Goal: Find specific page/section: Find specific page/section

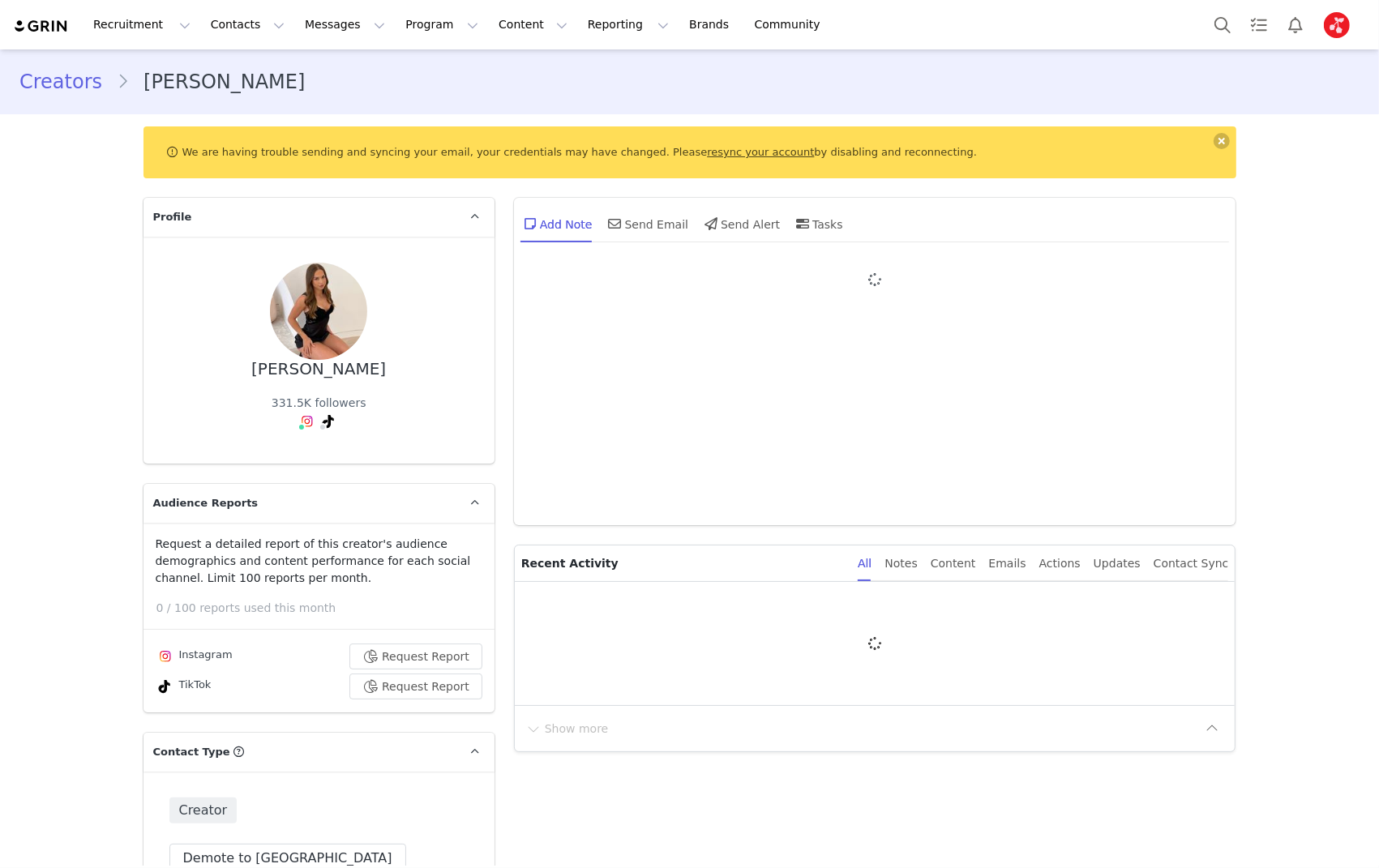
type input "+1 ([GEOGRAPHIC_DATA])"
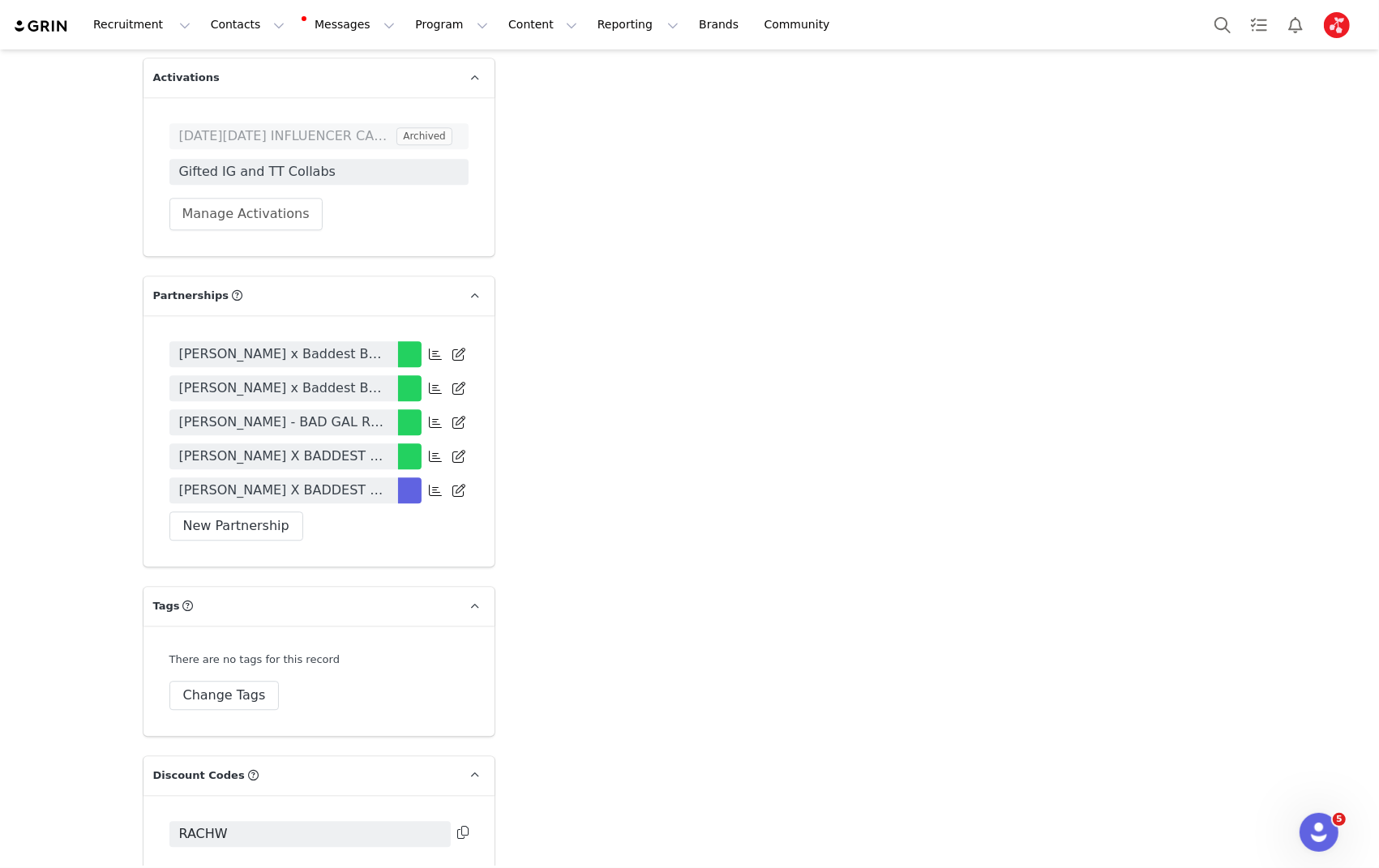
scroll to position [3570, 0]
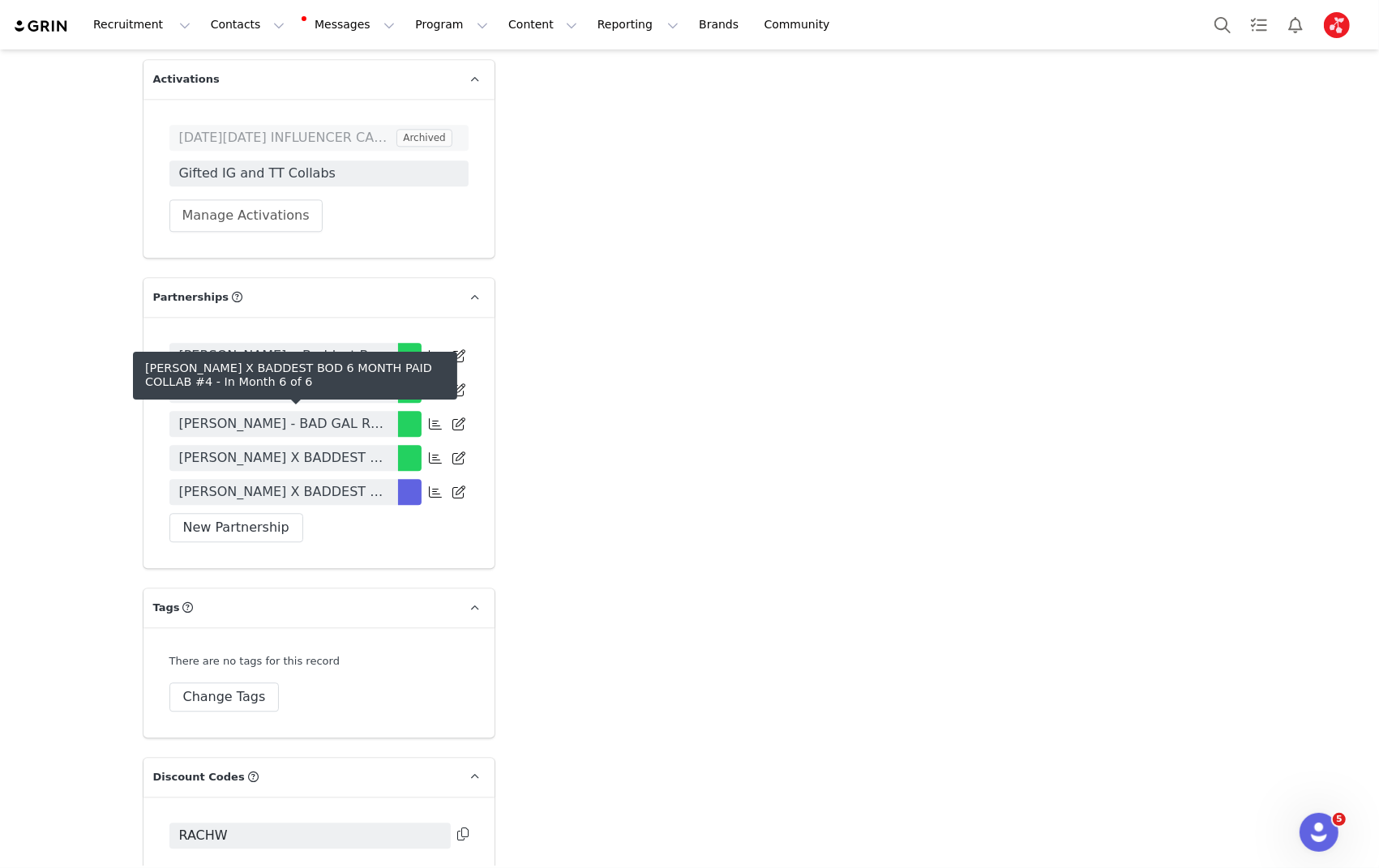
click at [350, 483] on span "[PERSON_NAME] X BADDEST BOD 6 MONTH PAID COLLAB #4" at bounding box center [284, 492] width 209 height 20
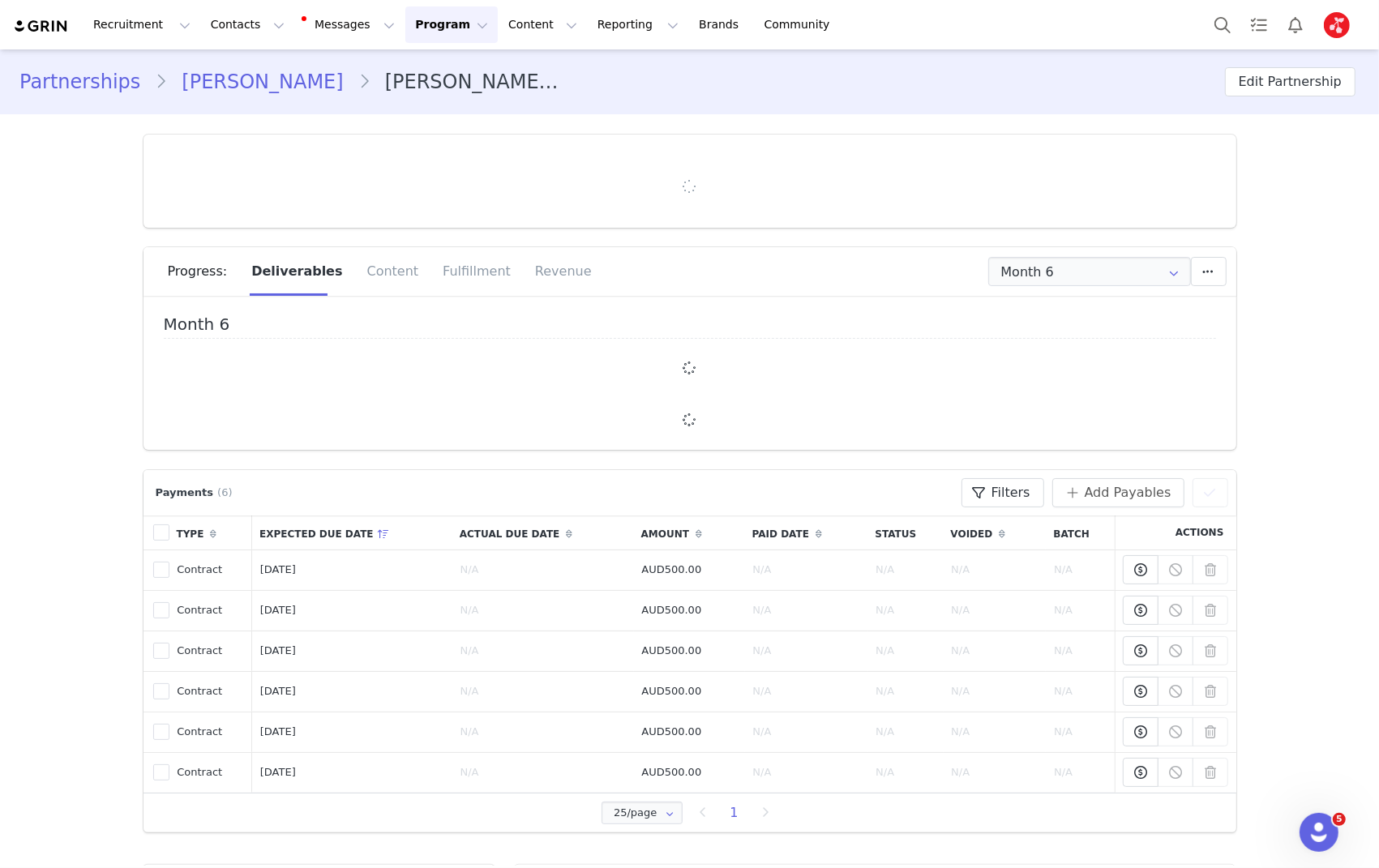
type input "+1 ([GEOGRAPHIC_DATA])"
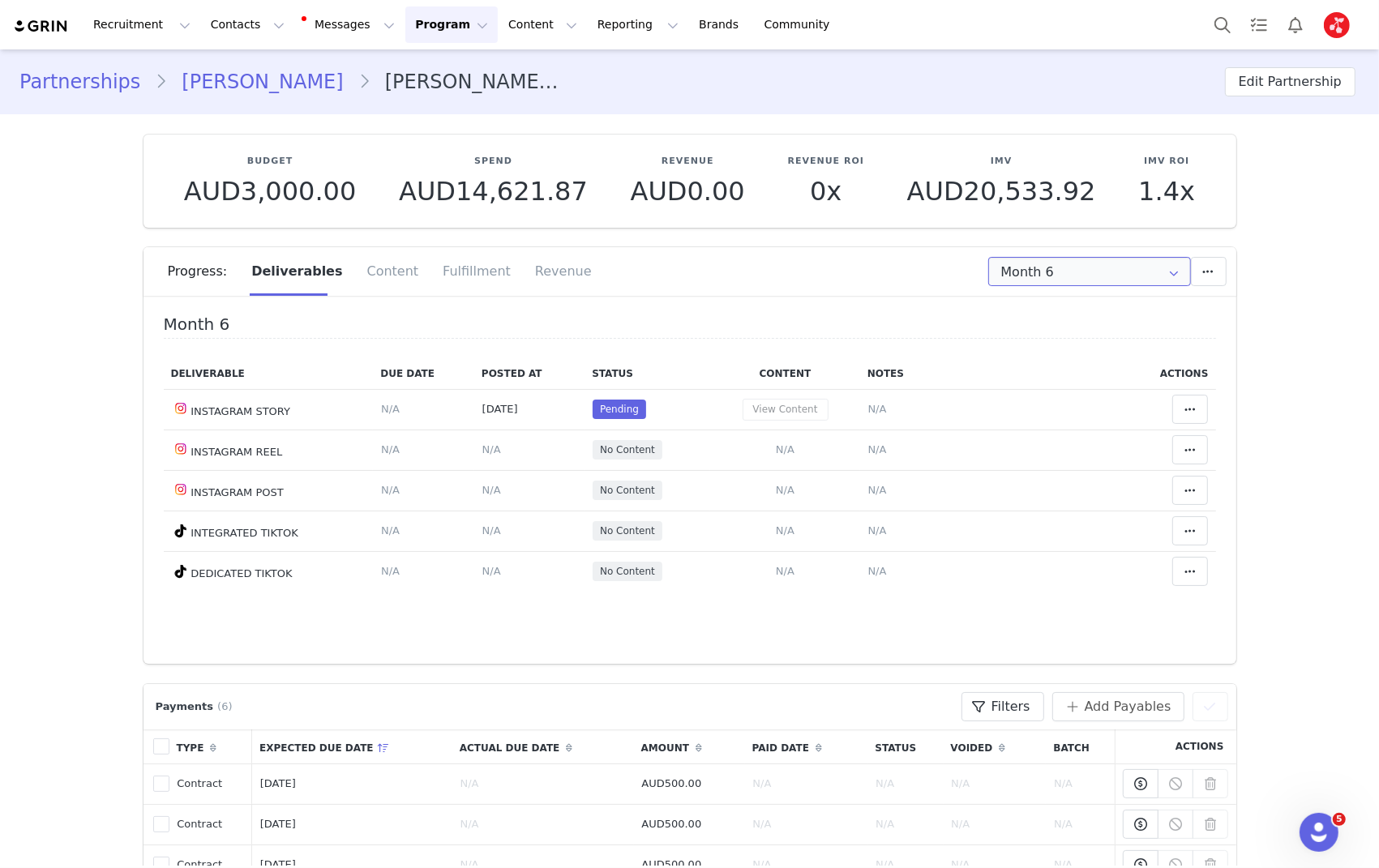
click at [1058, 275] on input "Month 6" at bounding box center [1089, 272] width 203 height 29
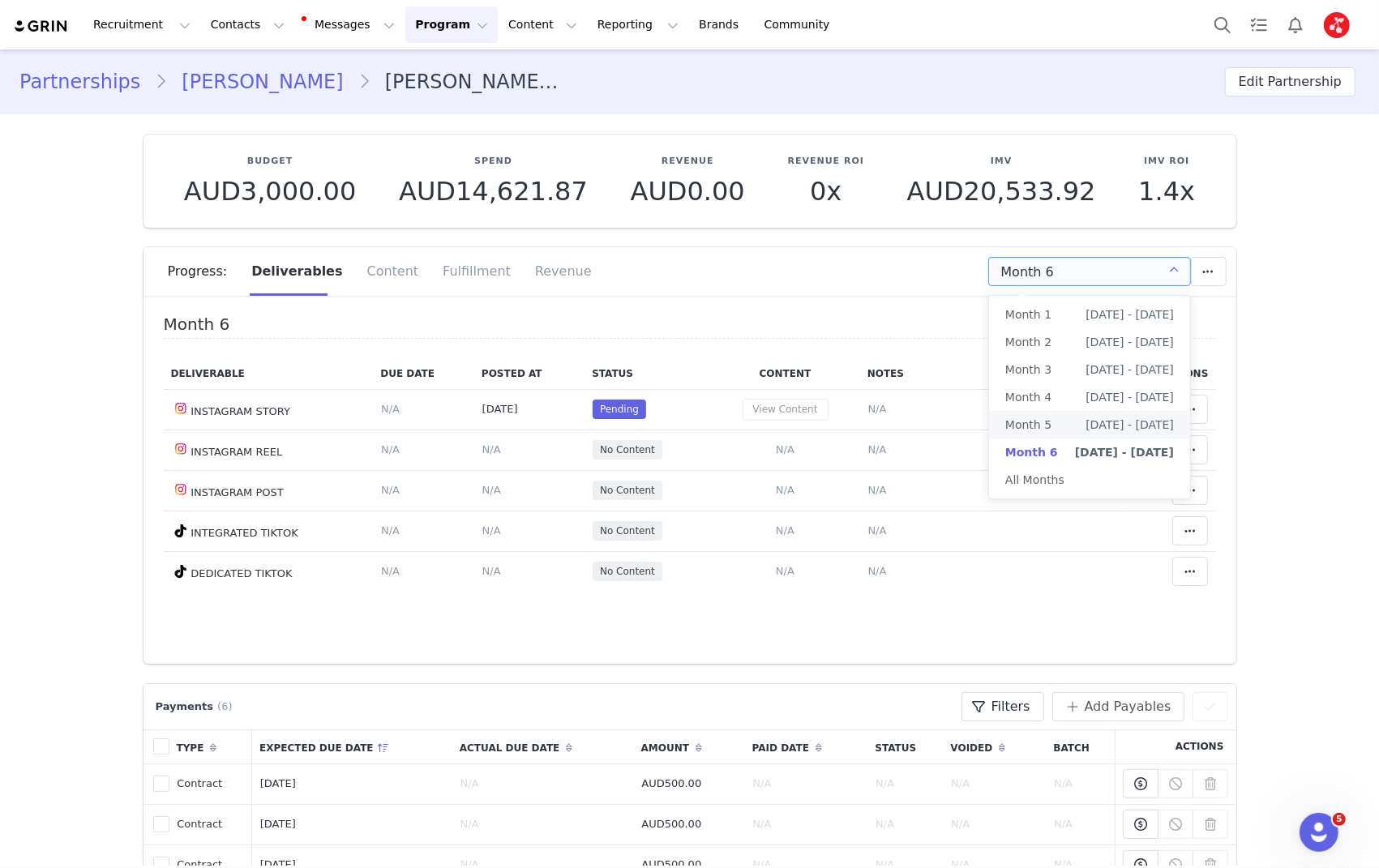
click at [1060, 415] on li "Month 5 [DATE] - [DATE]" at bounding box center [1089, 425] width 201 height 28
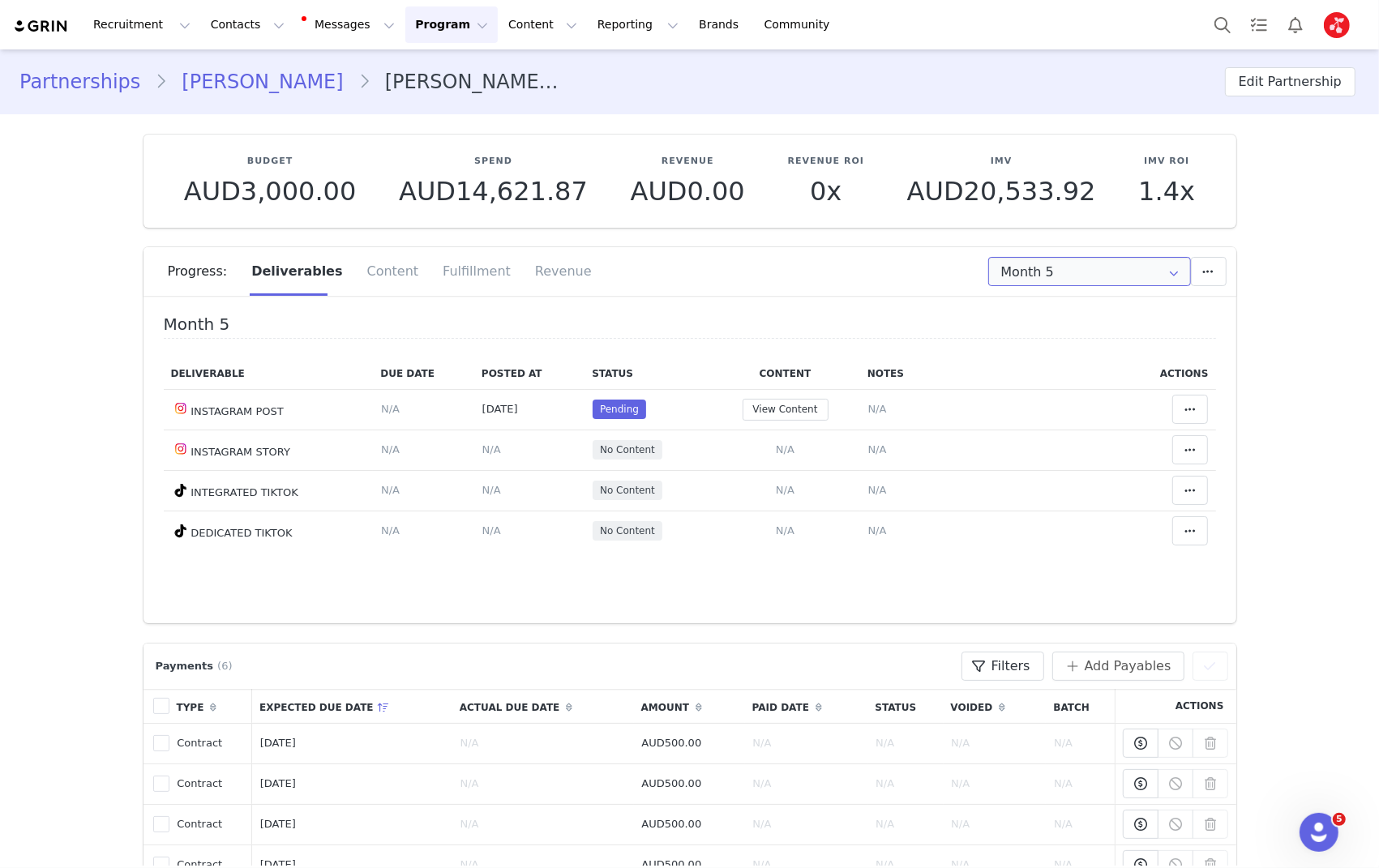
click at [1095, 265] on input "Month 5" at bounding box center [1089, 272] width 203 height 29
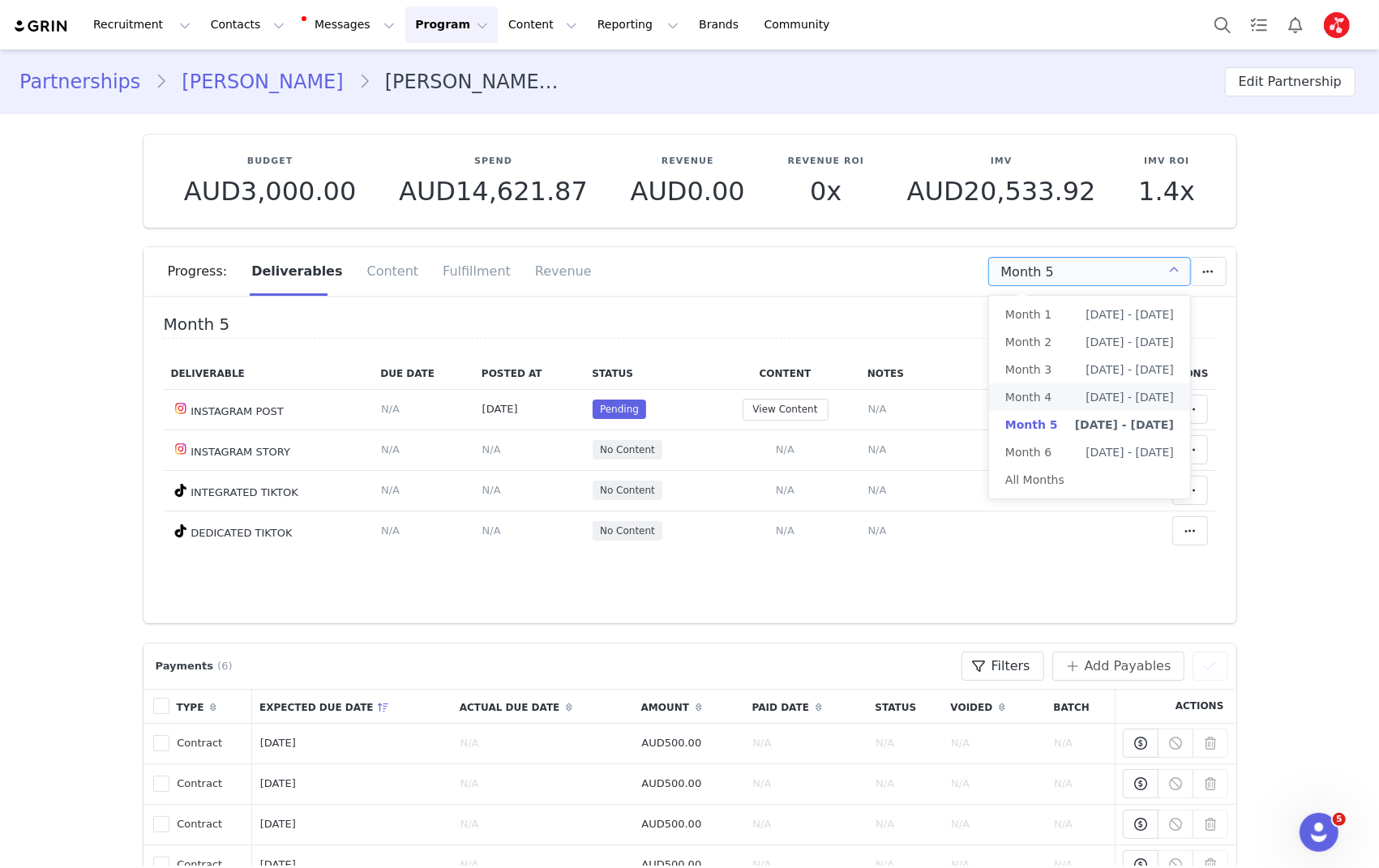
click at [1080, 396] on li "Month 4 [DATE] - [DATE]" at bounding box center [1089, 397] width 201 height 28
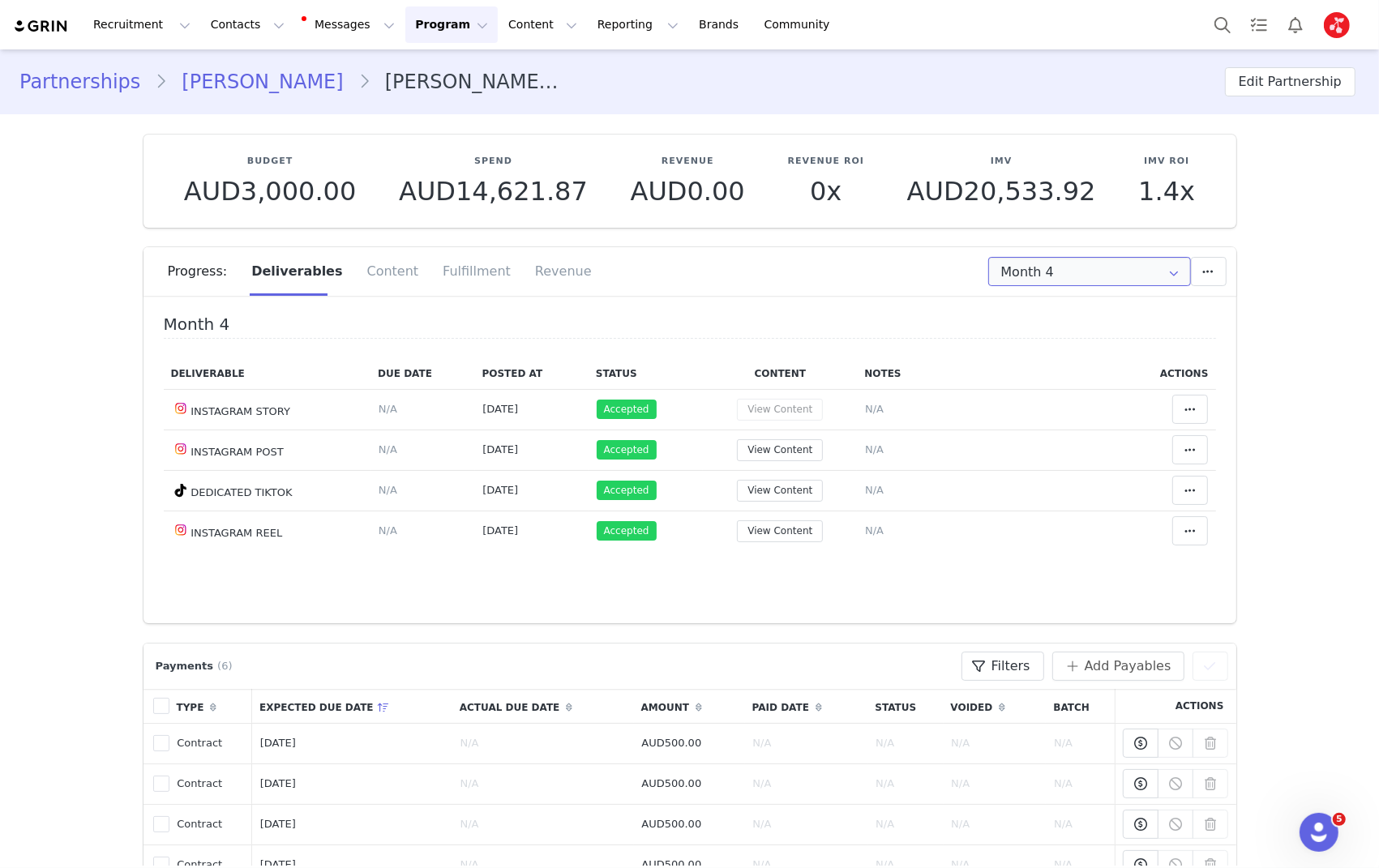
click at [1090, 276] on input "Month 4" at bounding box center [1089, 272] width 203 height 29
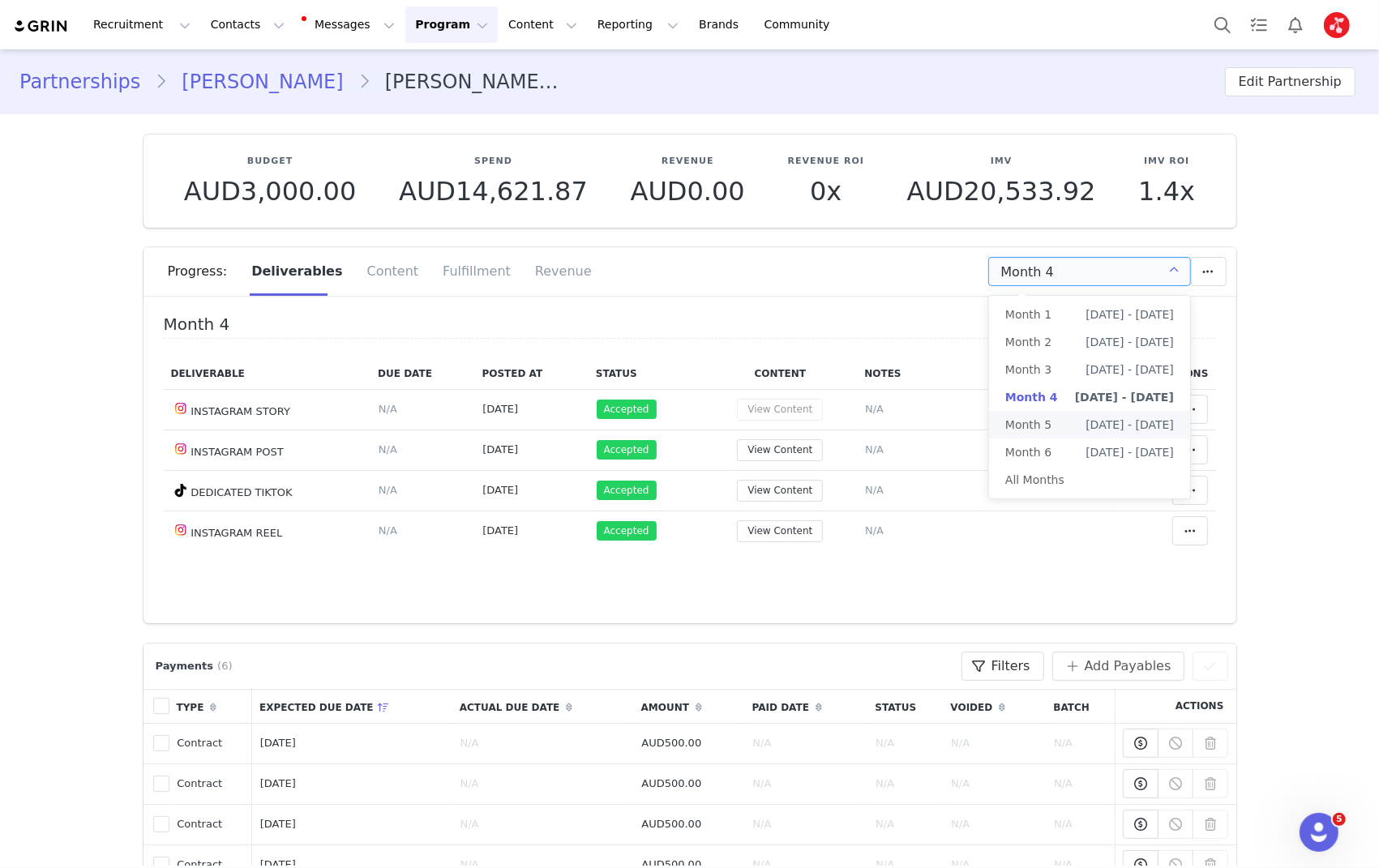
click at [1086, 413] on span "[DATE] - [DATE]" at bounding box center [1130, 425] width 89 height 28
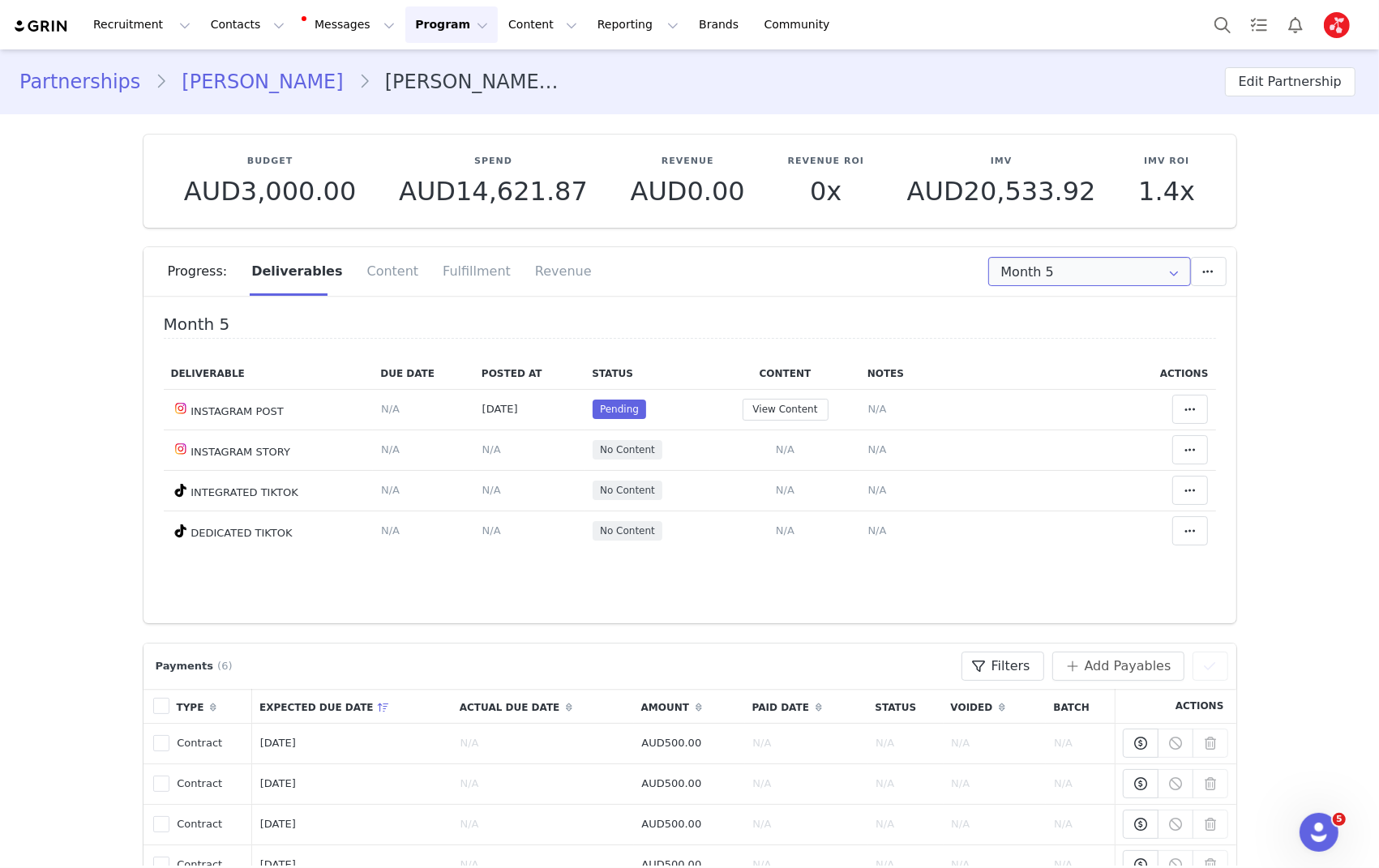
click at [1087, 269] on input "Month 5" at bounding box center [1089, 272] width 203 height 29
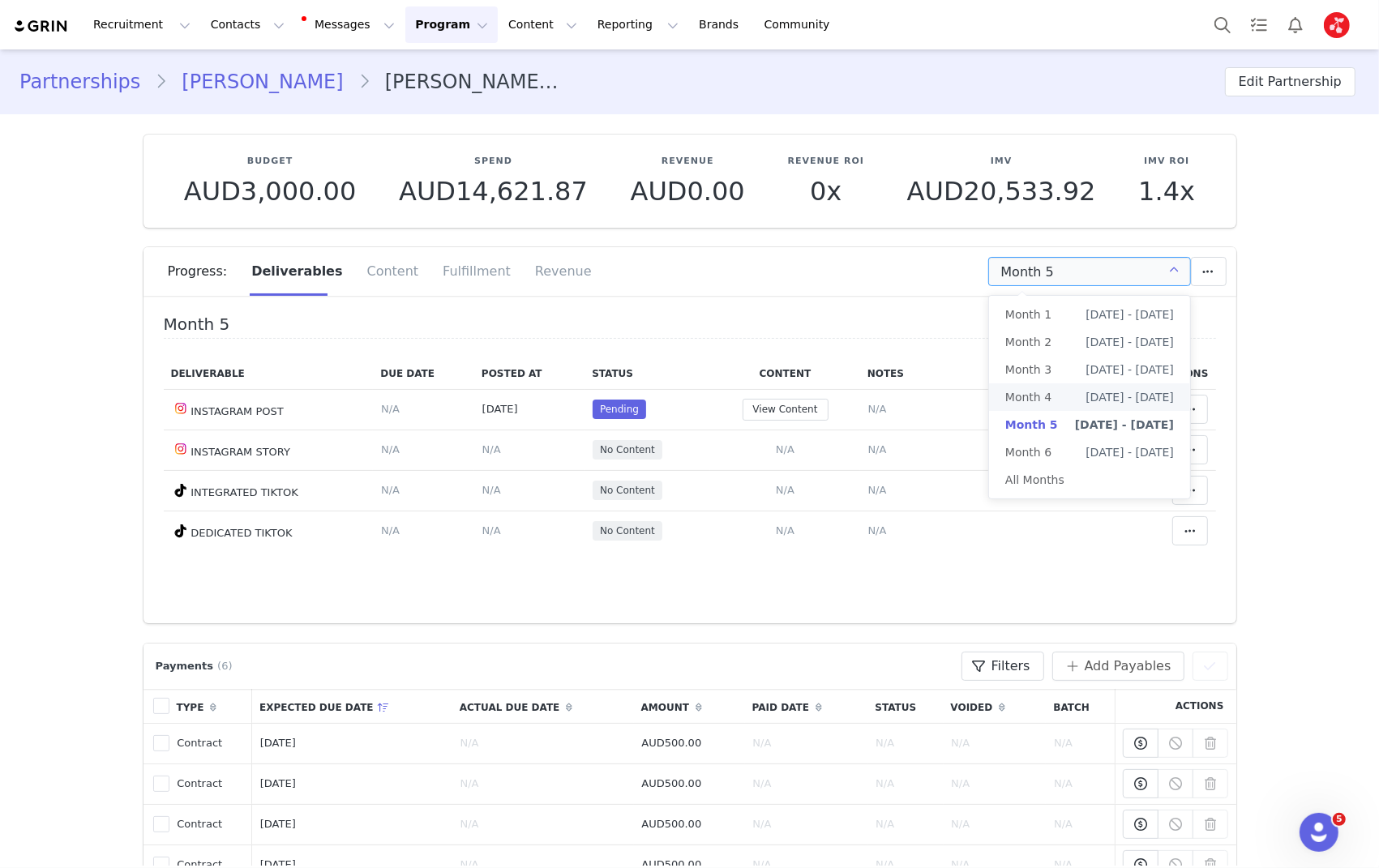
click at [1070, 387] on li "Month 4 [DATE] - [DATE]" at bounding box center [1089, 397] width 201 height 28
type input "Month 4"
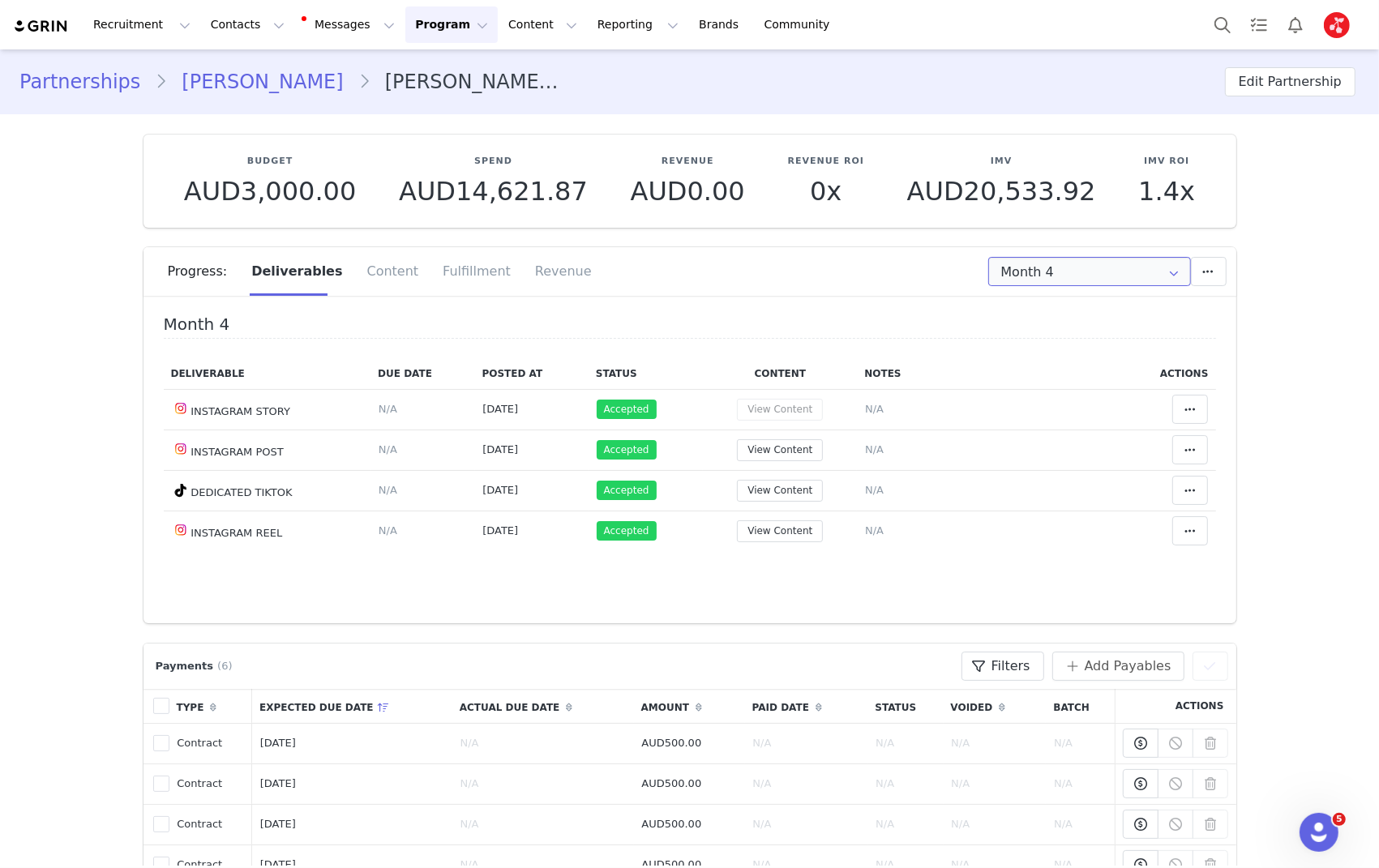
click at [1073, 277] on input "Month 4" at bounding box center [1089, 272] width 203 height 29
